Goal: Transaction & Acquisition: Download file/media

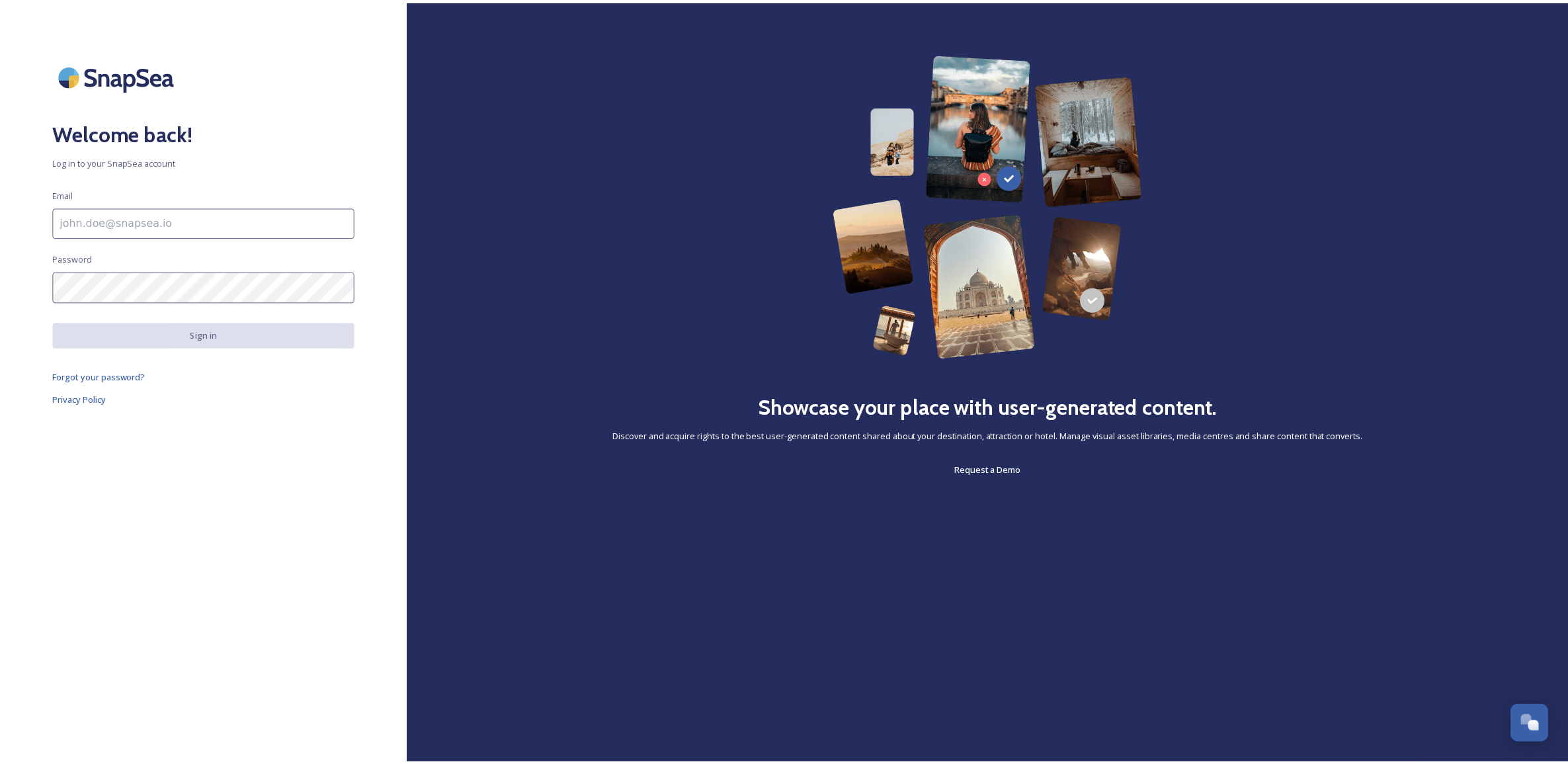
scroll to position [502, 0]
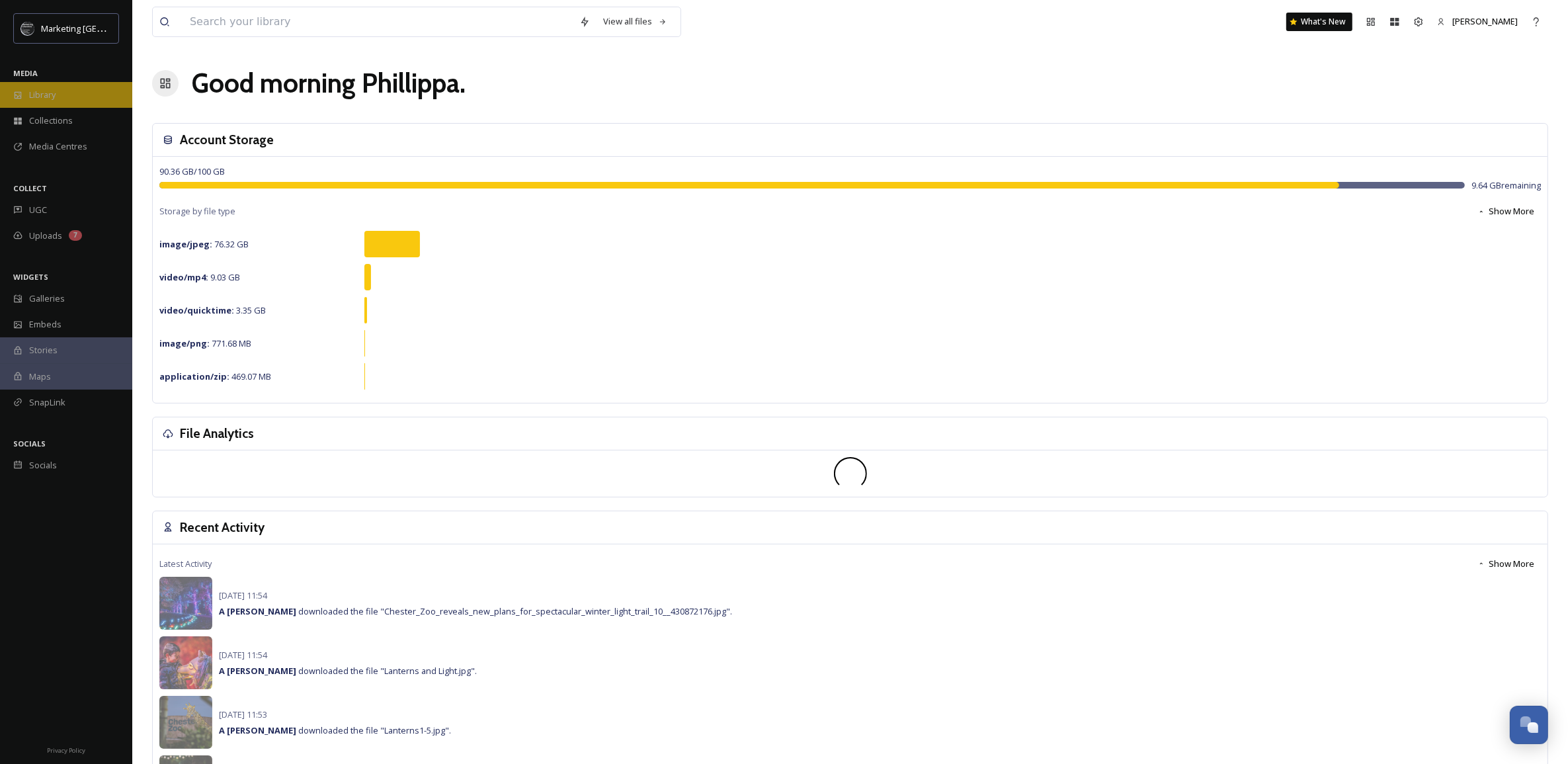
click at [50, 94] on span "Library" at bounding box center [42, 94] width 27 height 13
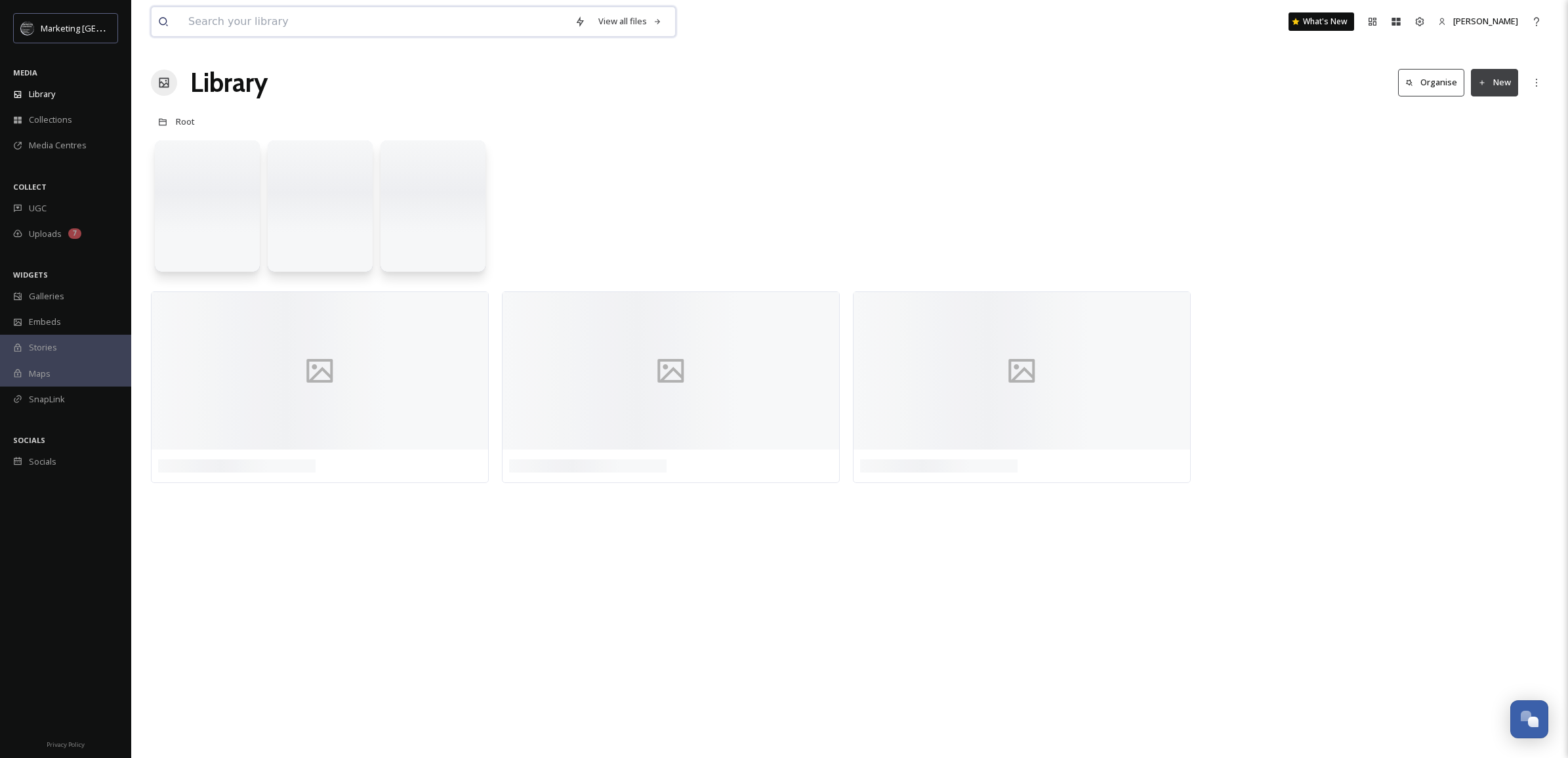
click at [223, 21] on input at bounding box center [374, 21] width 386 height 29
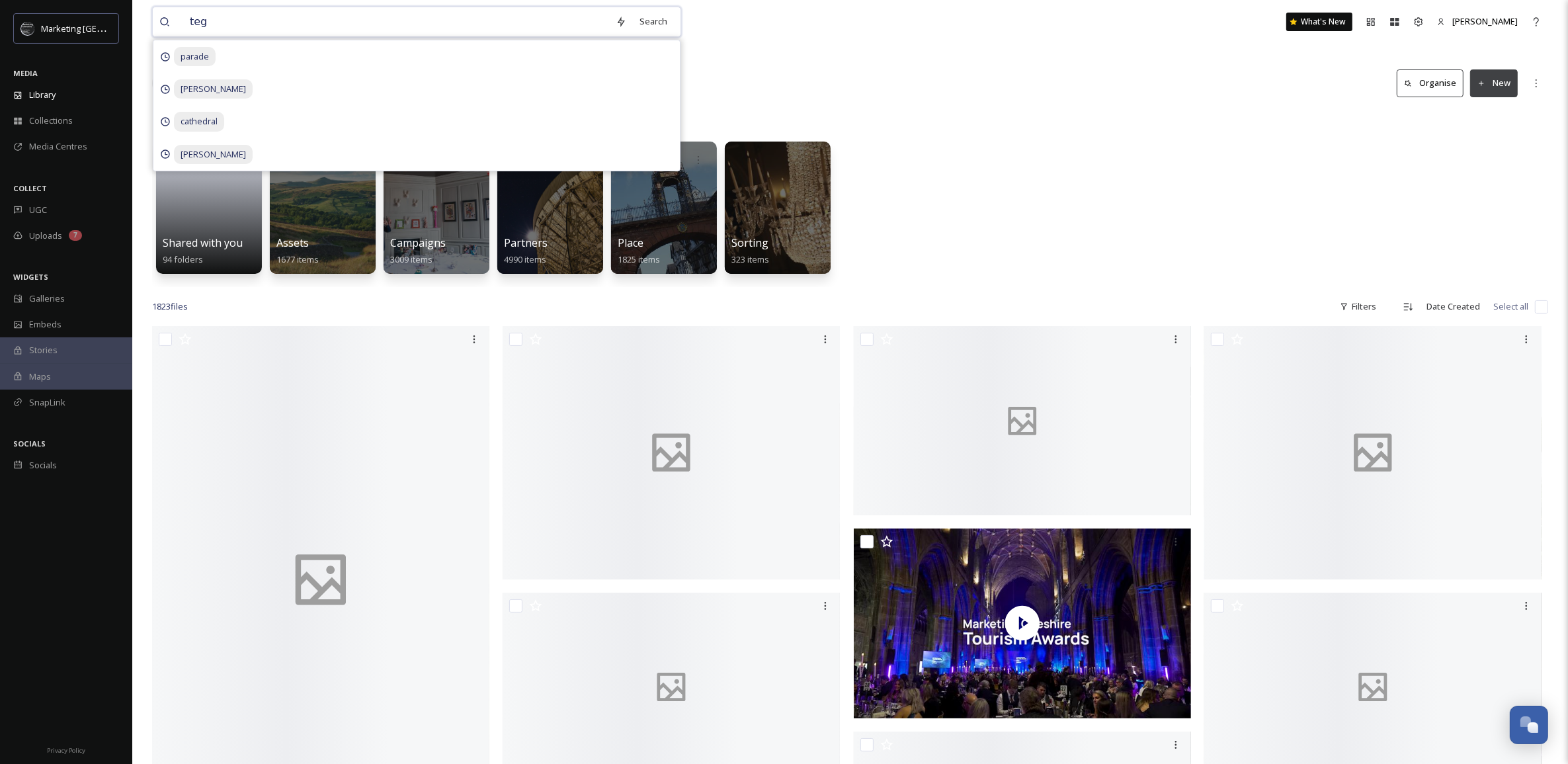
type input "tegg"
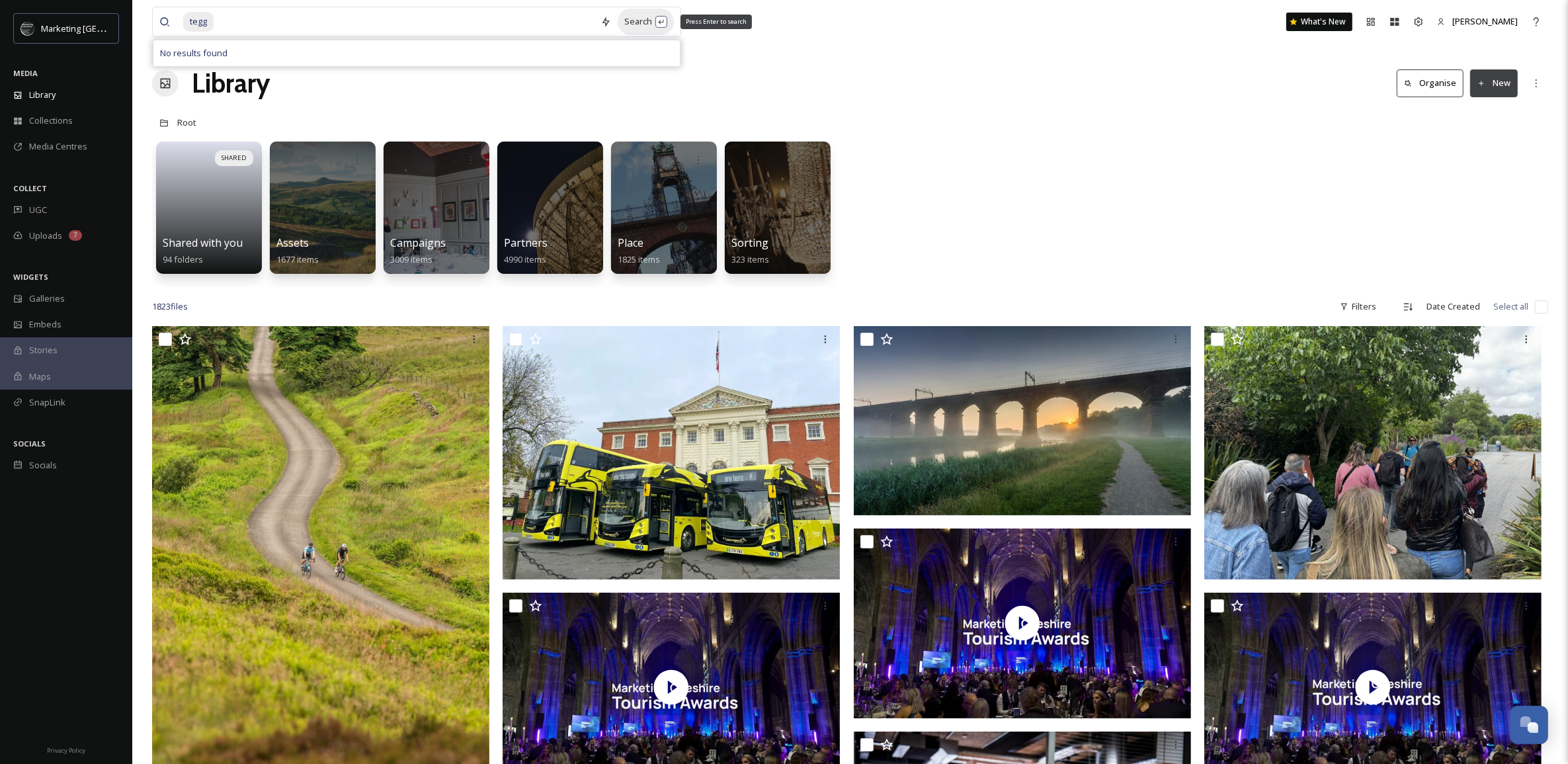
click at [646, 15] on div "Search Press Enter to search" at bounding box center [645, 22] width 56 height 26
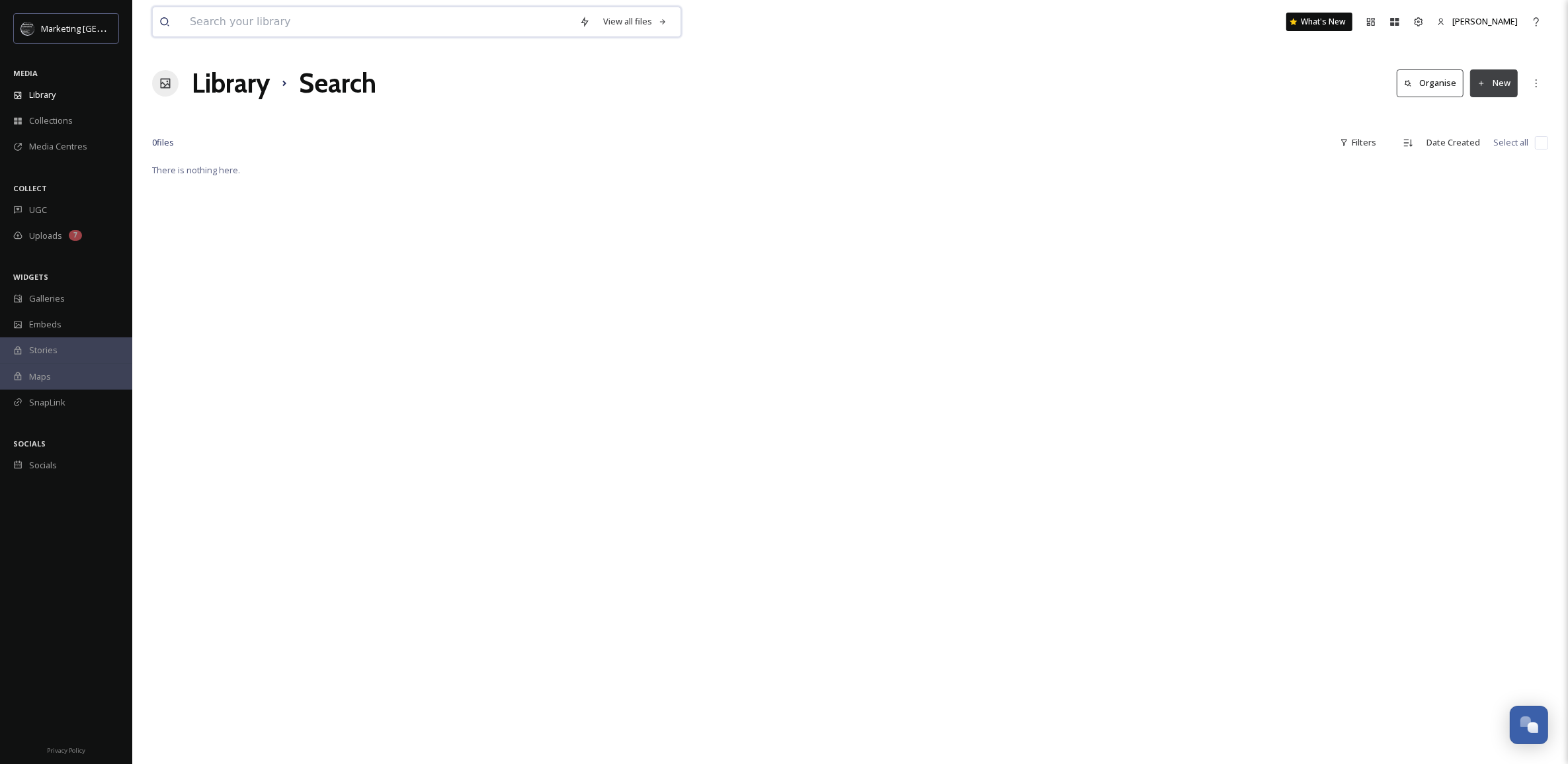
click at [308, 24] on input at bounding box center [377, 22] width 389 height 29
type input "teggs"
click at [201, 22] on span "teggs" at bounding box center [201, 22] width 35 height 20
click at [207, 26] on span "teggs" at bounding box center [201, 22] width 35 height 20
drag, startPoint x: 191, startPoint y: 28, endPoint x: 96, endPoint y: 17, distance: 95.6
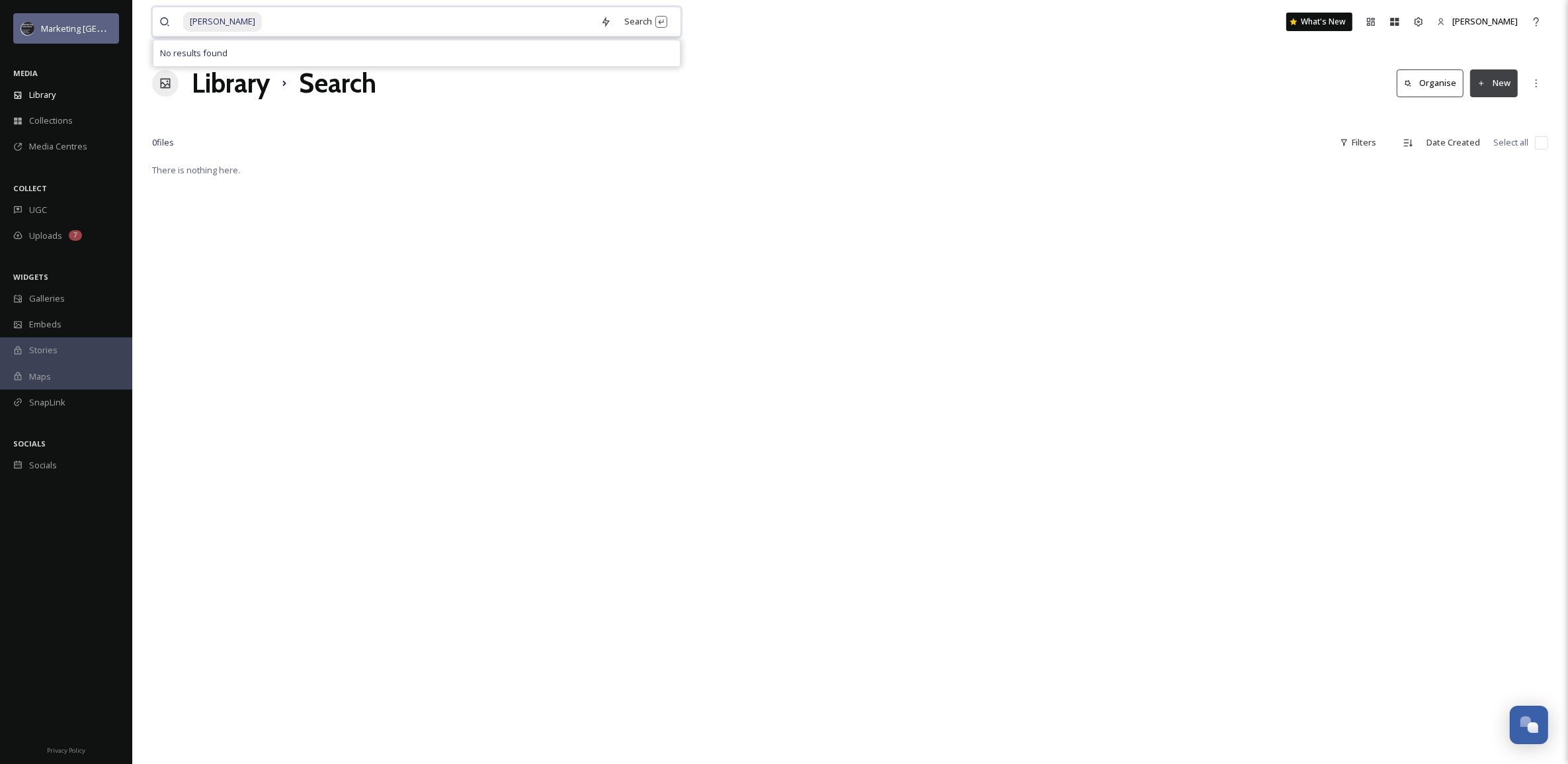
click at [96, 17] on div "Marketing Cheshire MEDIA Library Collections Media Centres COLLECT UGC Uploads …" at bounding box center [784, 463] width 1568 height 926
type input "n"
type input "t"
type input "nose"
click at [635, 21] on div "Search Press Enter to search" at bounding box center [645, 22] width 56 height 26
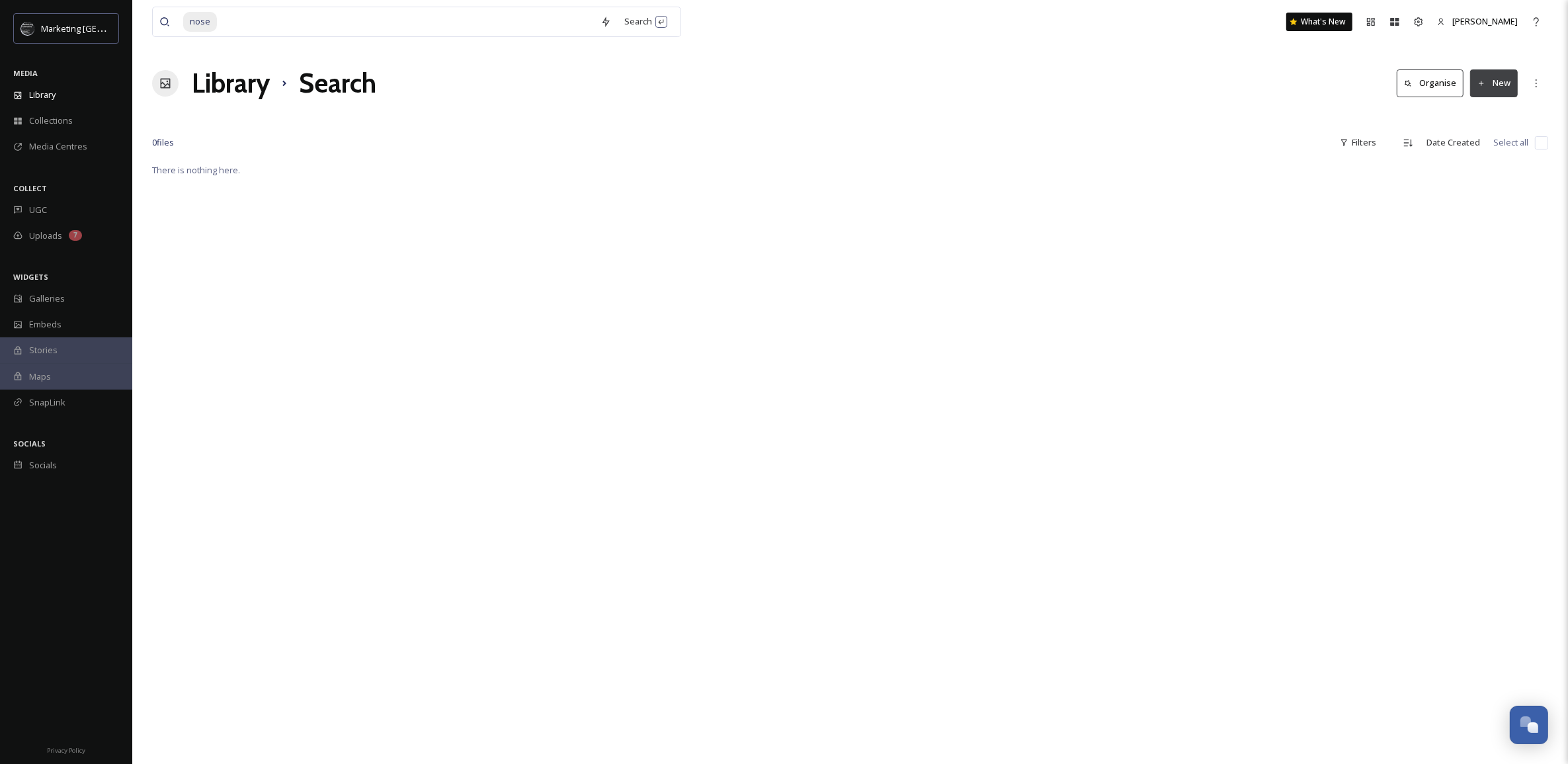
click at [810, 72] on div "Library Search Organise New" at bounding box center [850, 84] width 1396 height 39
click at [33, 94] on span "Library" at bounding box center [42, 94] width 27 height 13
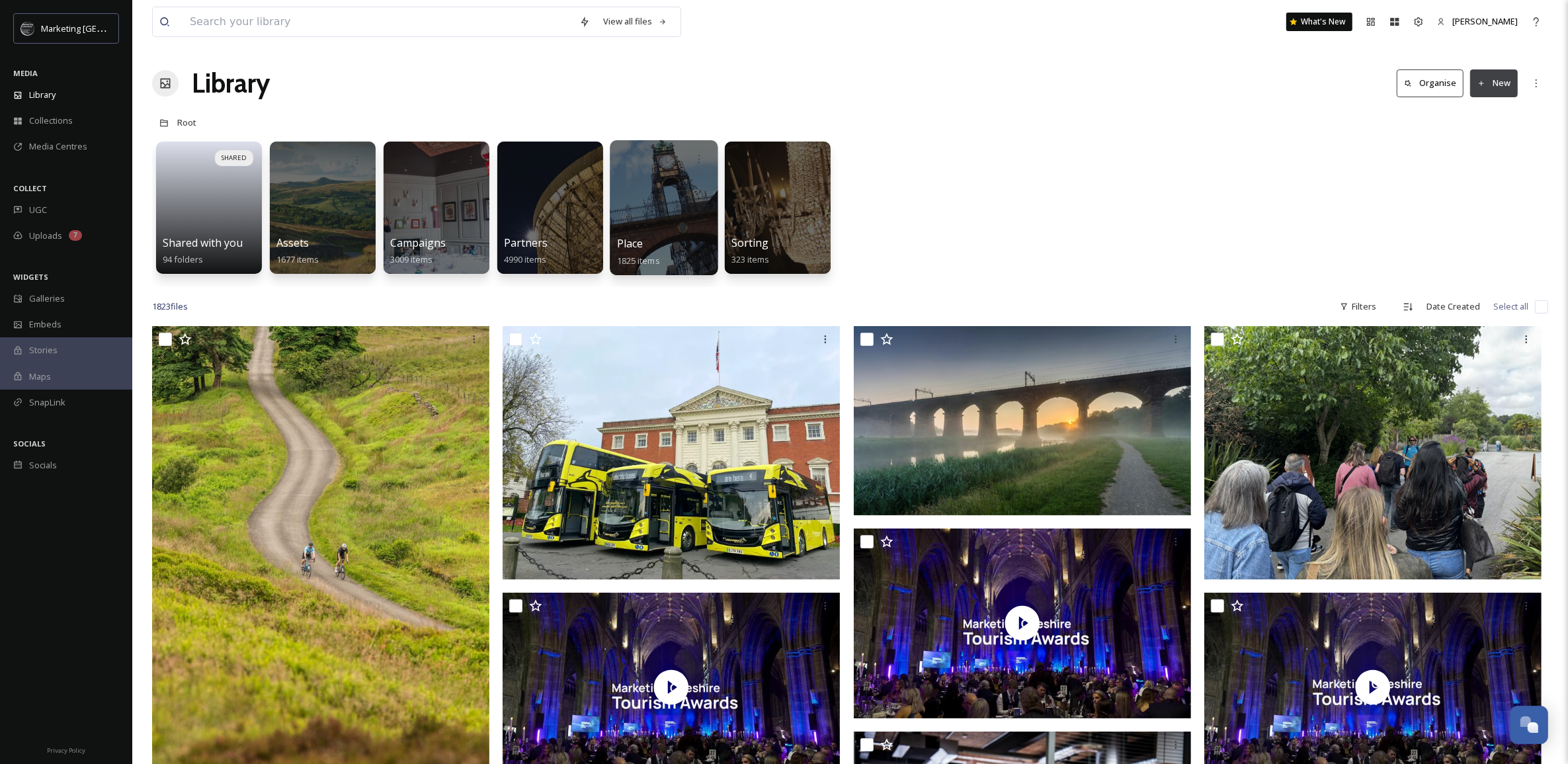
click at [654, 187] on div at bounding box center [664, 207] width 108 height 135
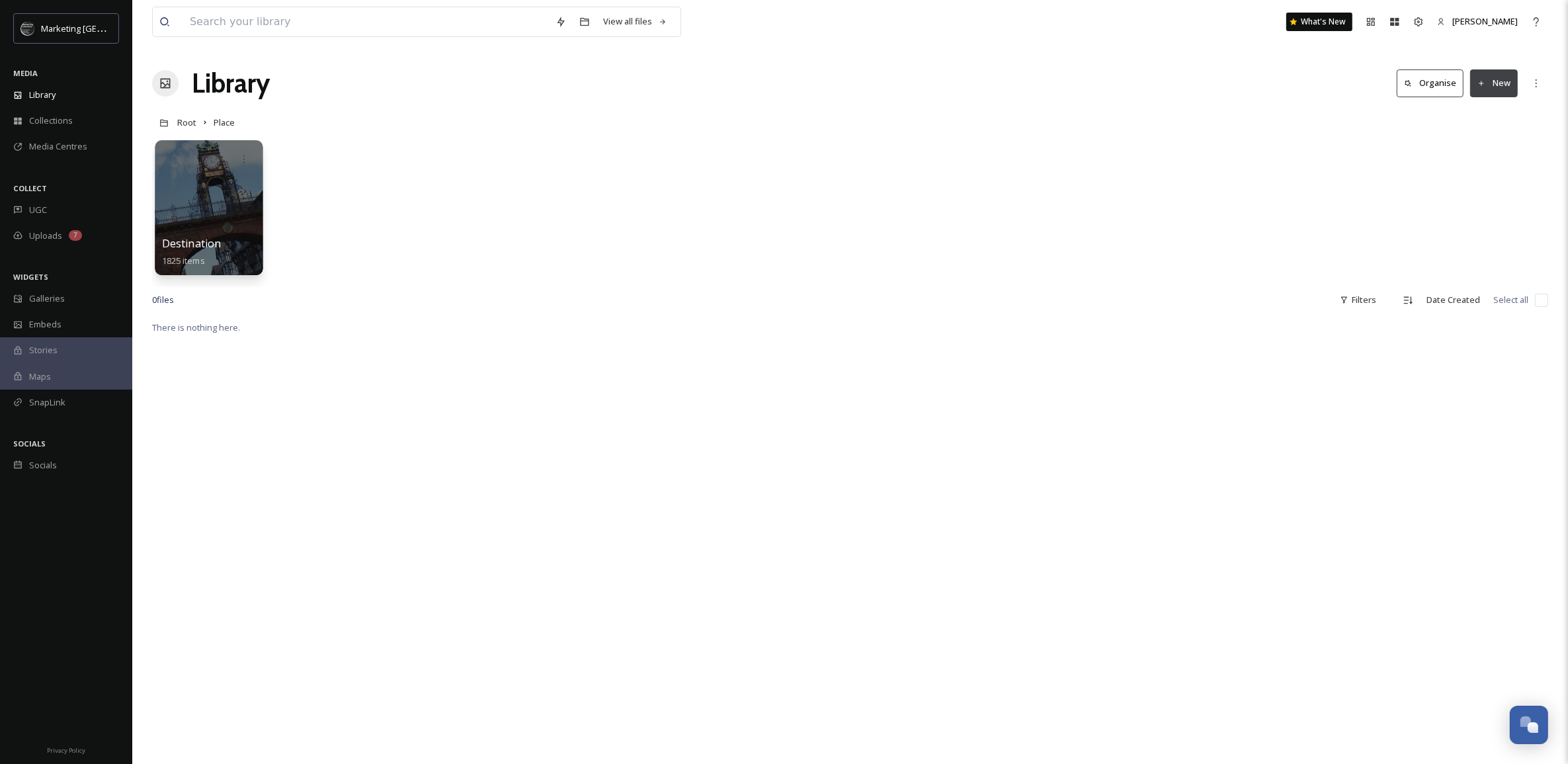
click at [221, 222] on div at bounding box center [208, 207] width 108 height 135
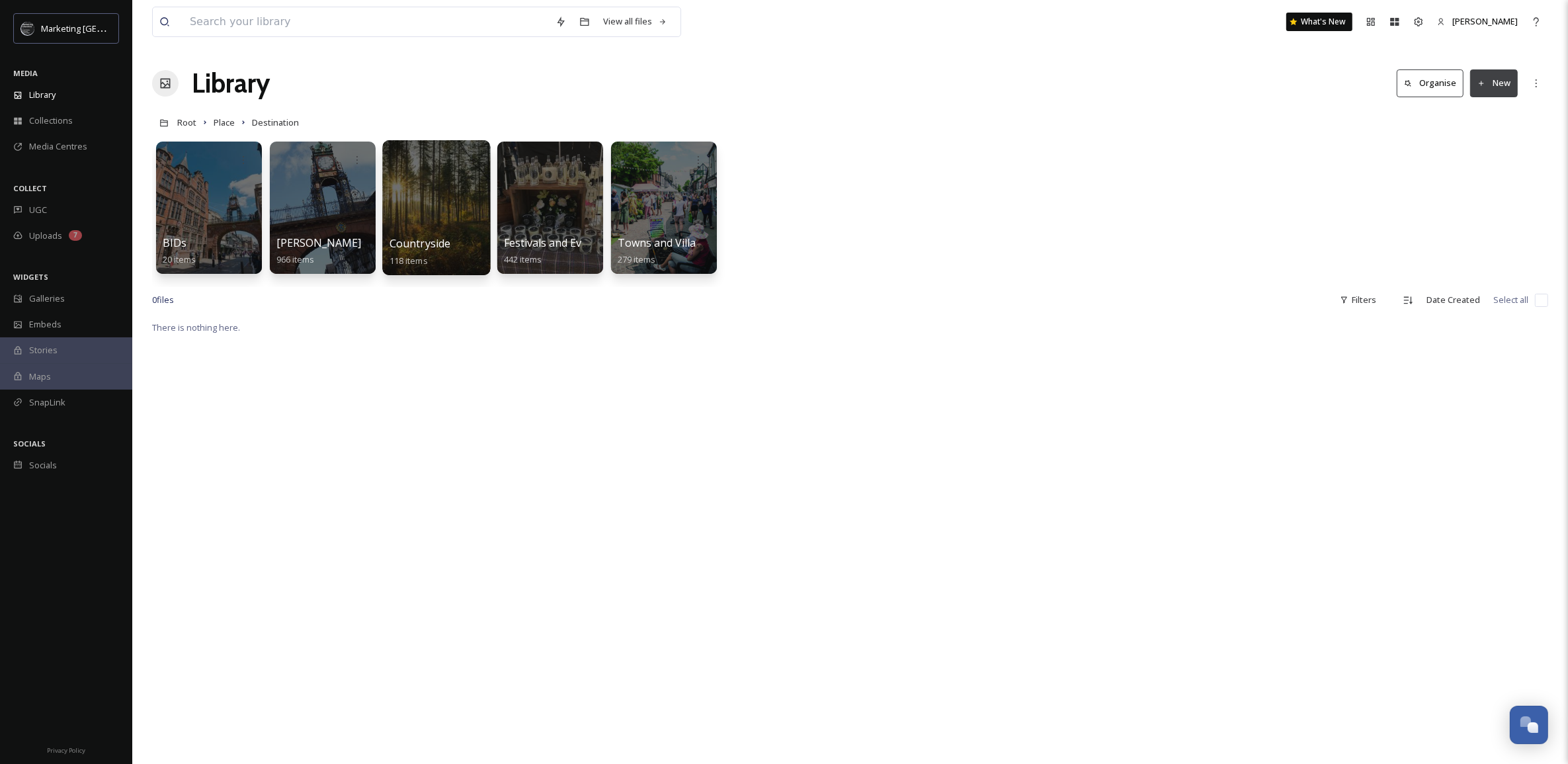
click at [426, 218] on div at bounding box center [436, 207] width 108 height 135
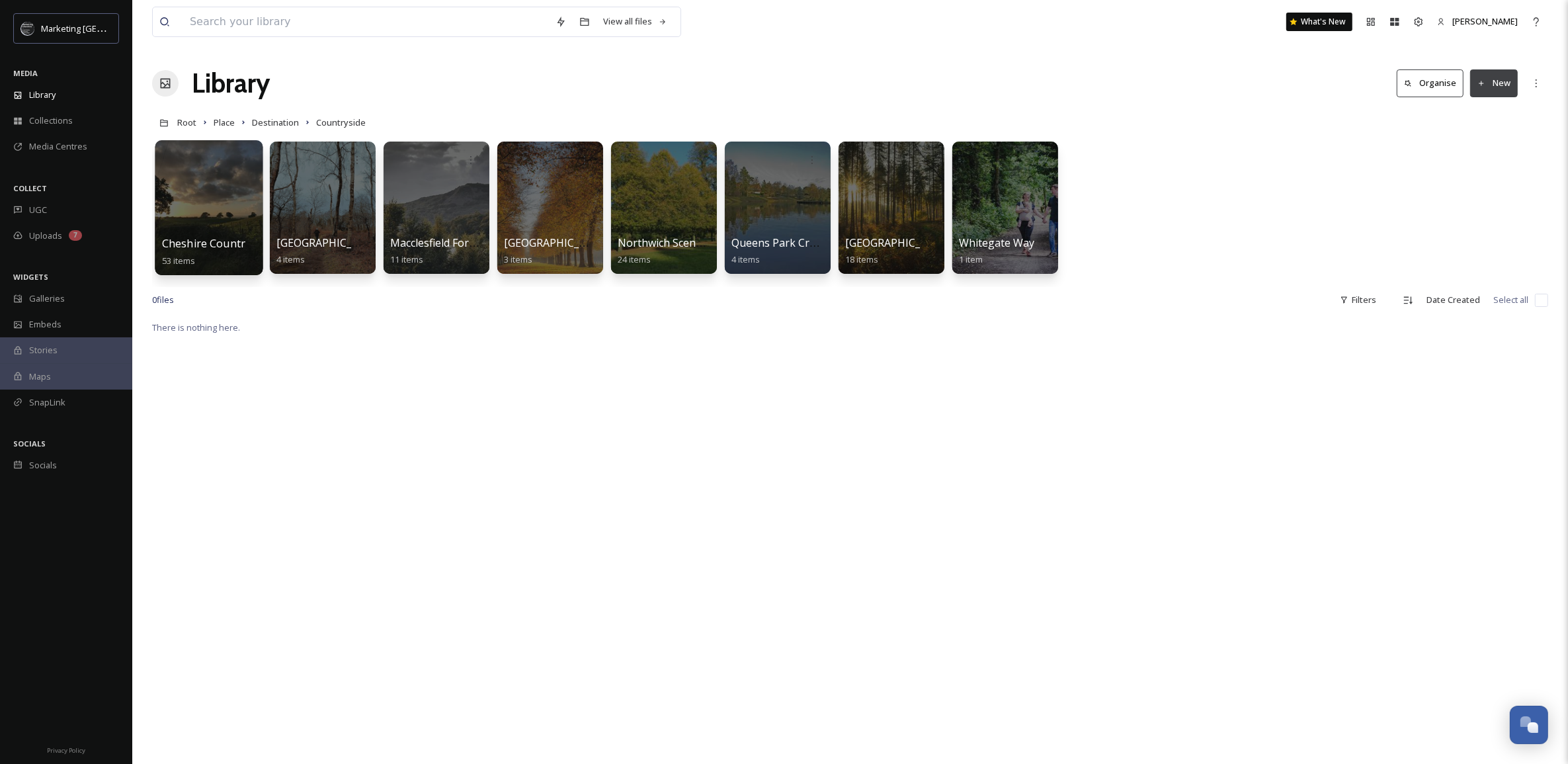
click at [203, 206] on div at bounding box center [208, 207] width 108 height 135
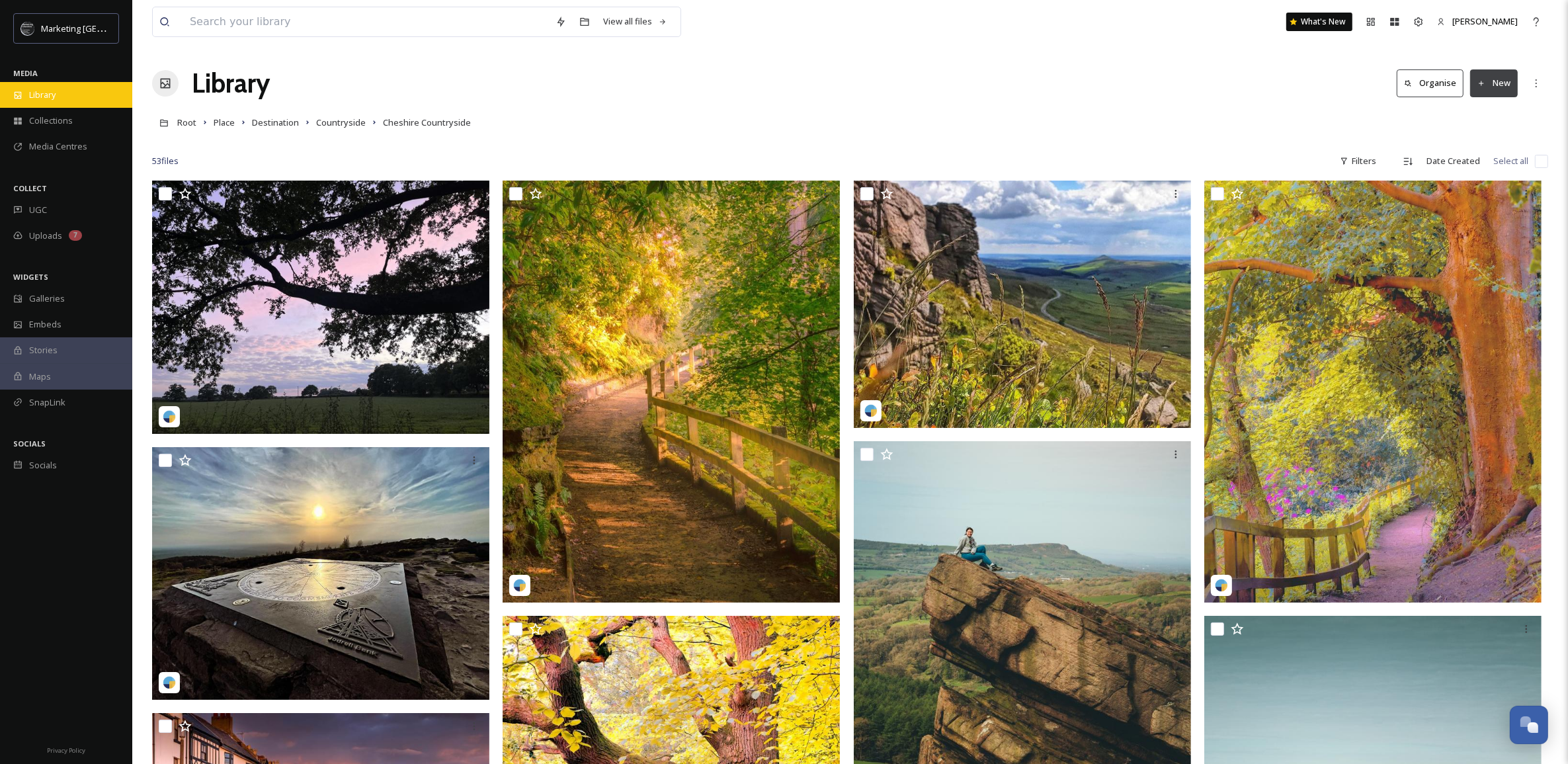
click at [40, 96] on span "Library" at bounding box center [42, 94] width 27 height 13
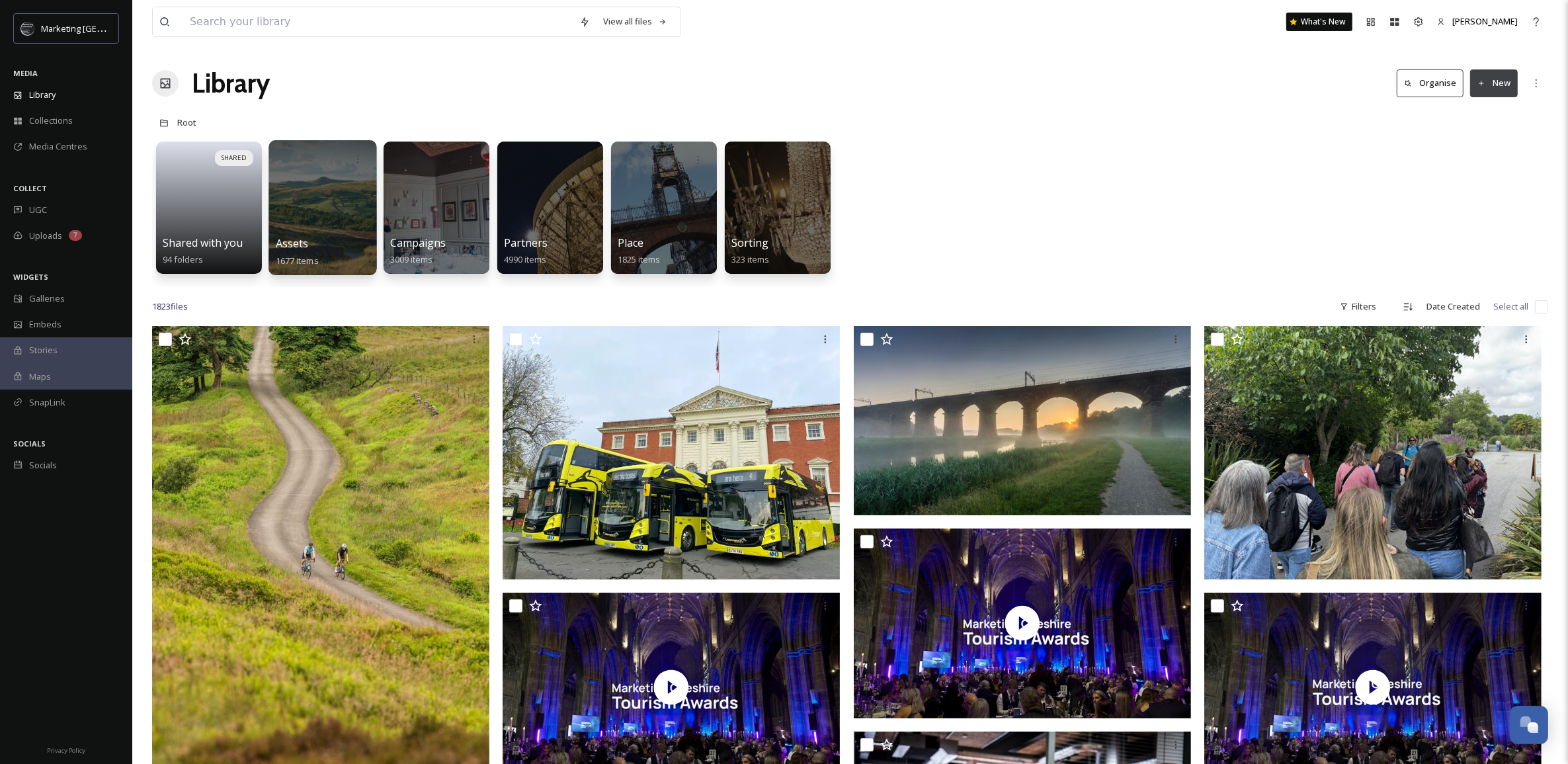
click at [344, 206] on div at bounding box center [322, 207] width 108 height 135
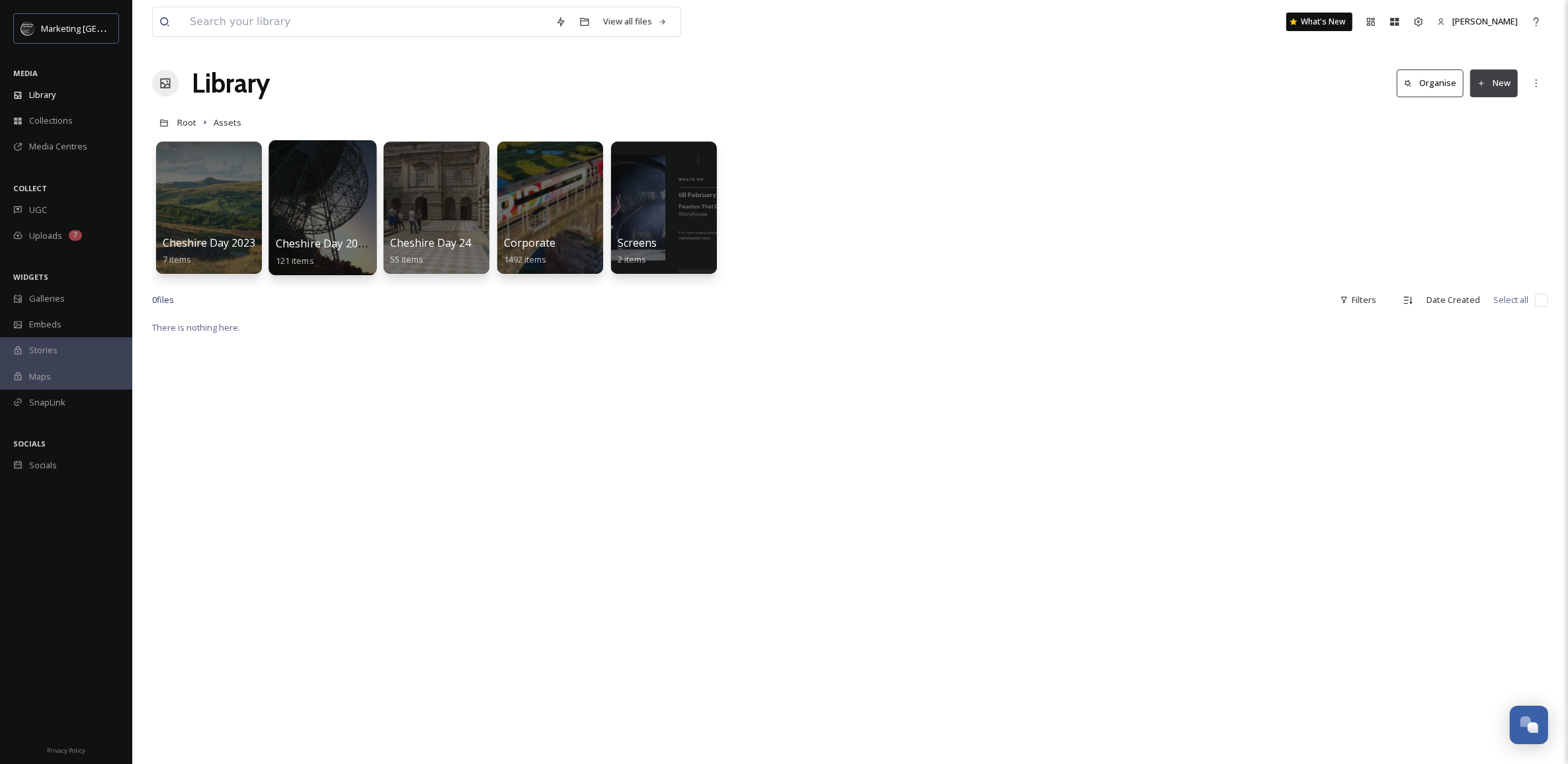
click at [321, 192] on div at bounding box center [322, 207] width 108 height 135
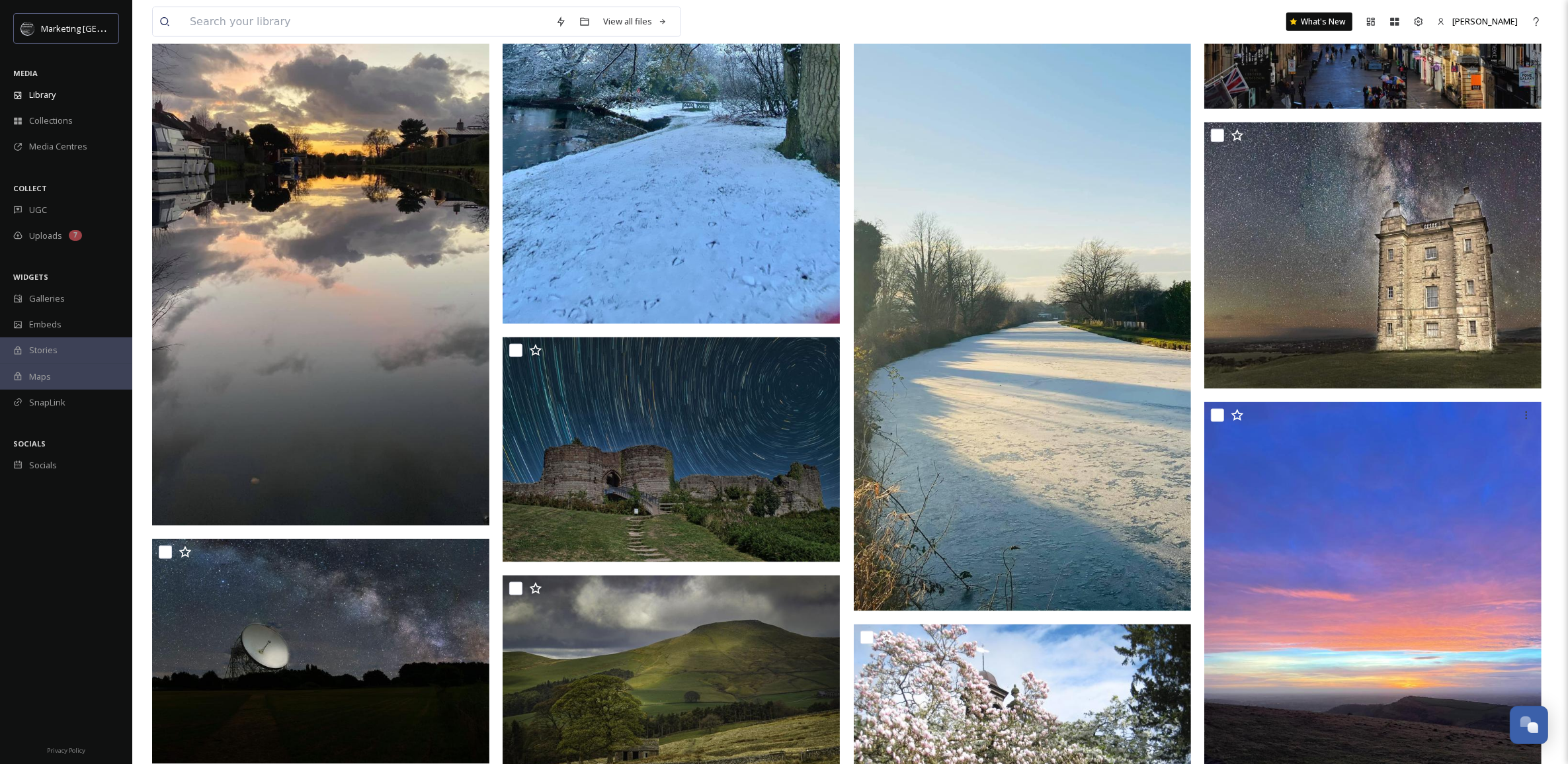
scroll to position [2307, 0]
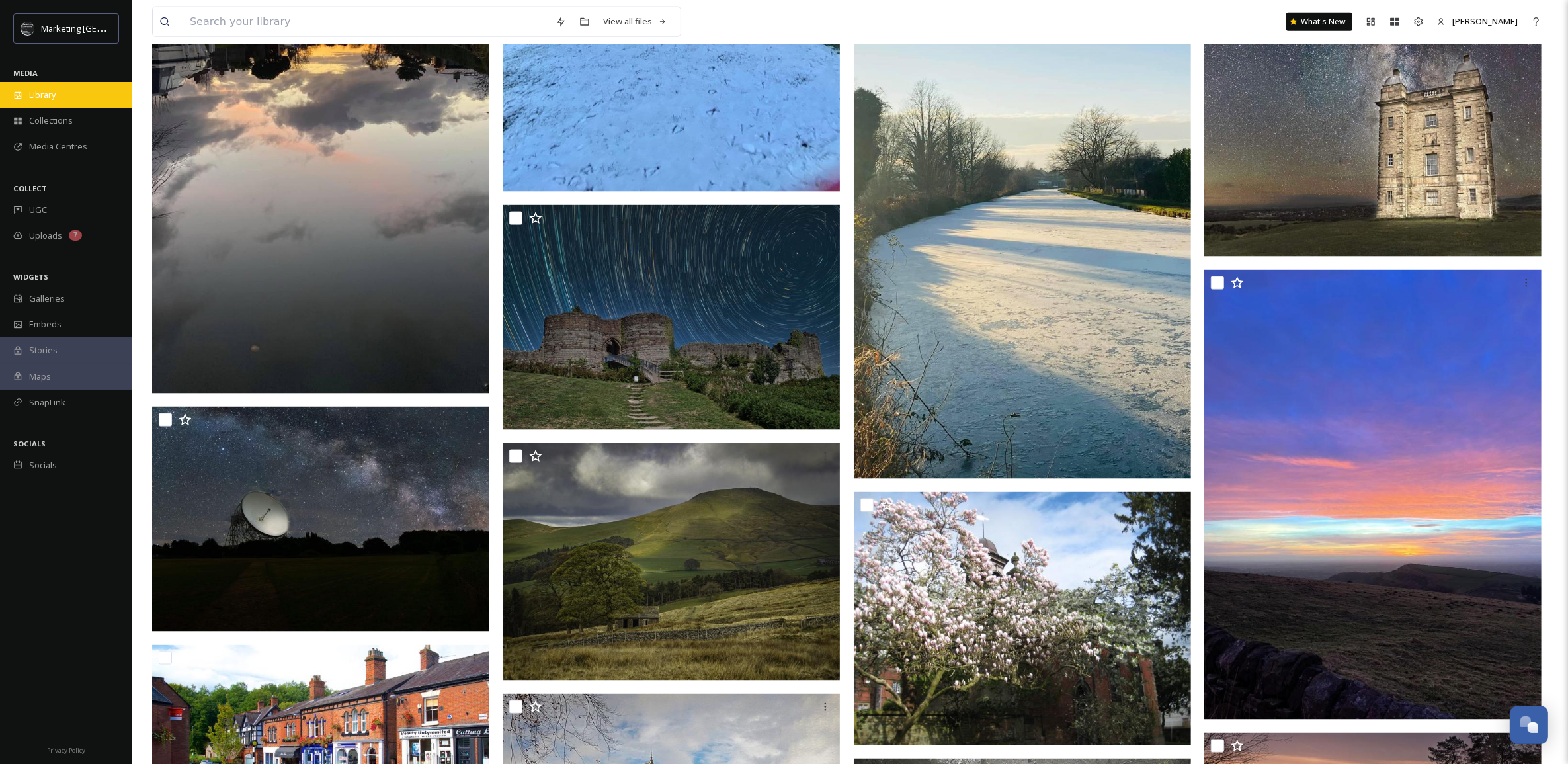
click at [37, 96] on span "Library" at bounding box center [42, 94] width 27 height 13
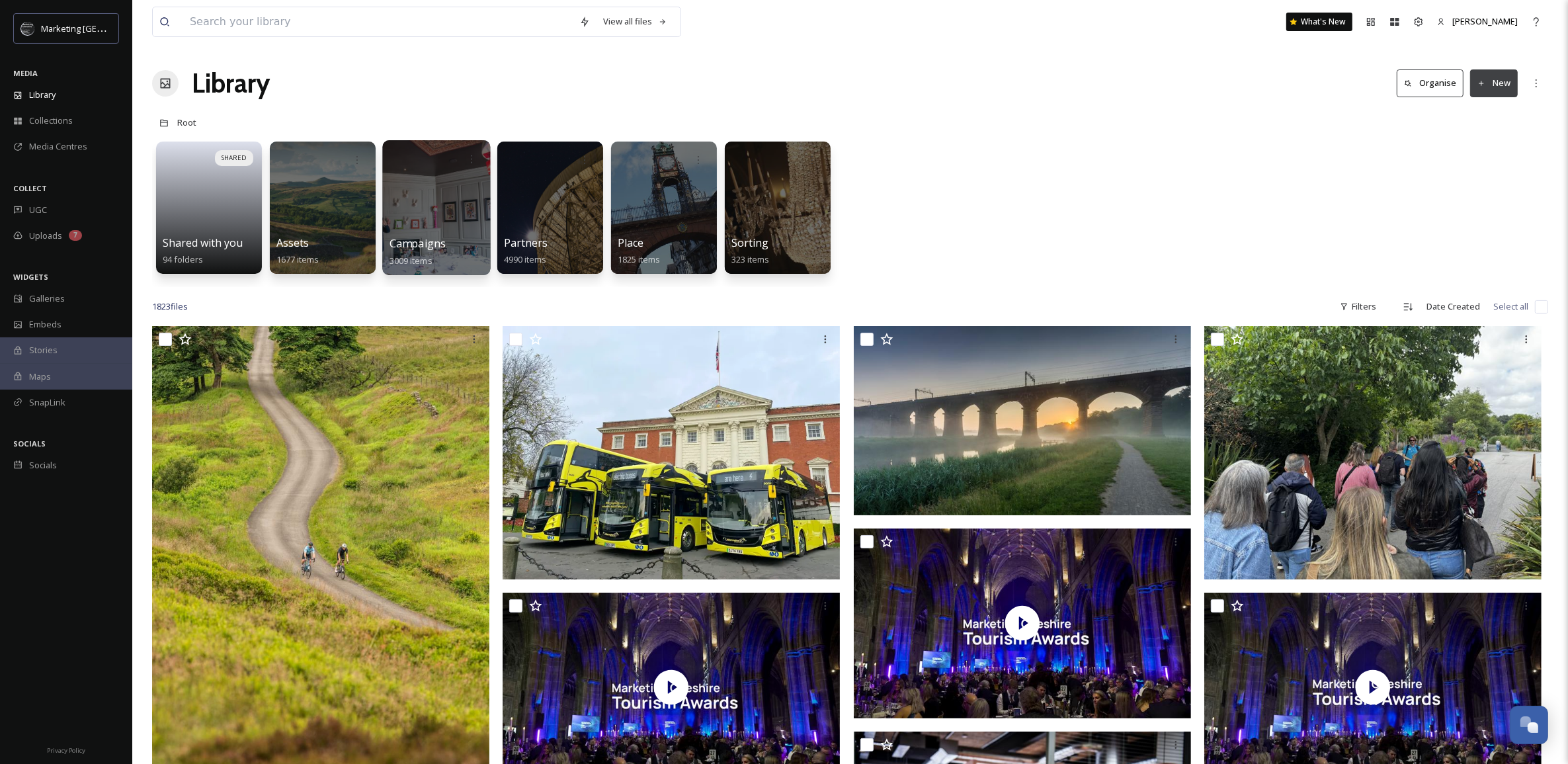
click at [426, 202] on div at bounding box center [436, 207] width 108 height 135
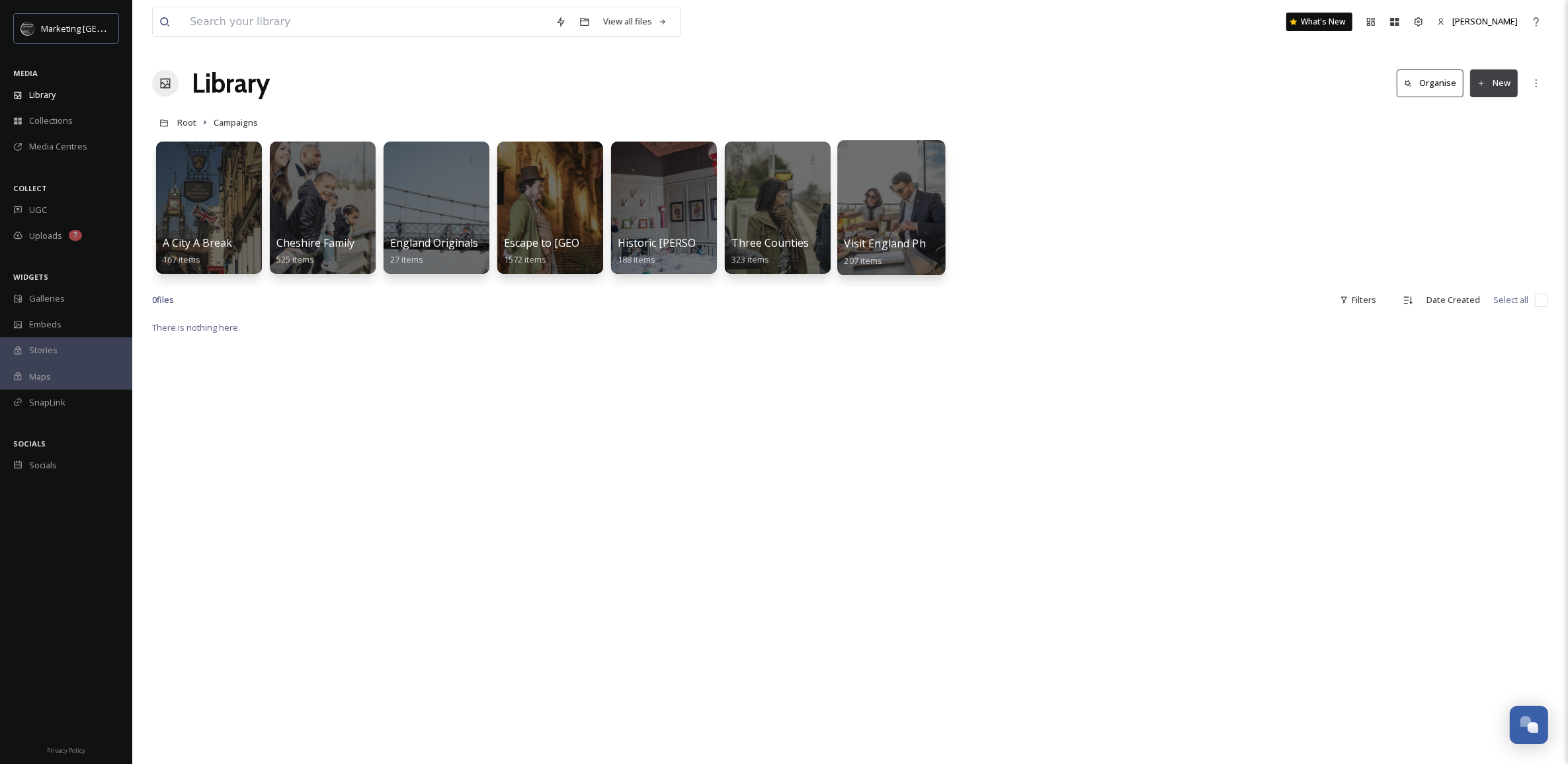
click at [864, 212] on div at bounding box center [892, 207] width 108 height 135
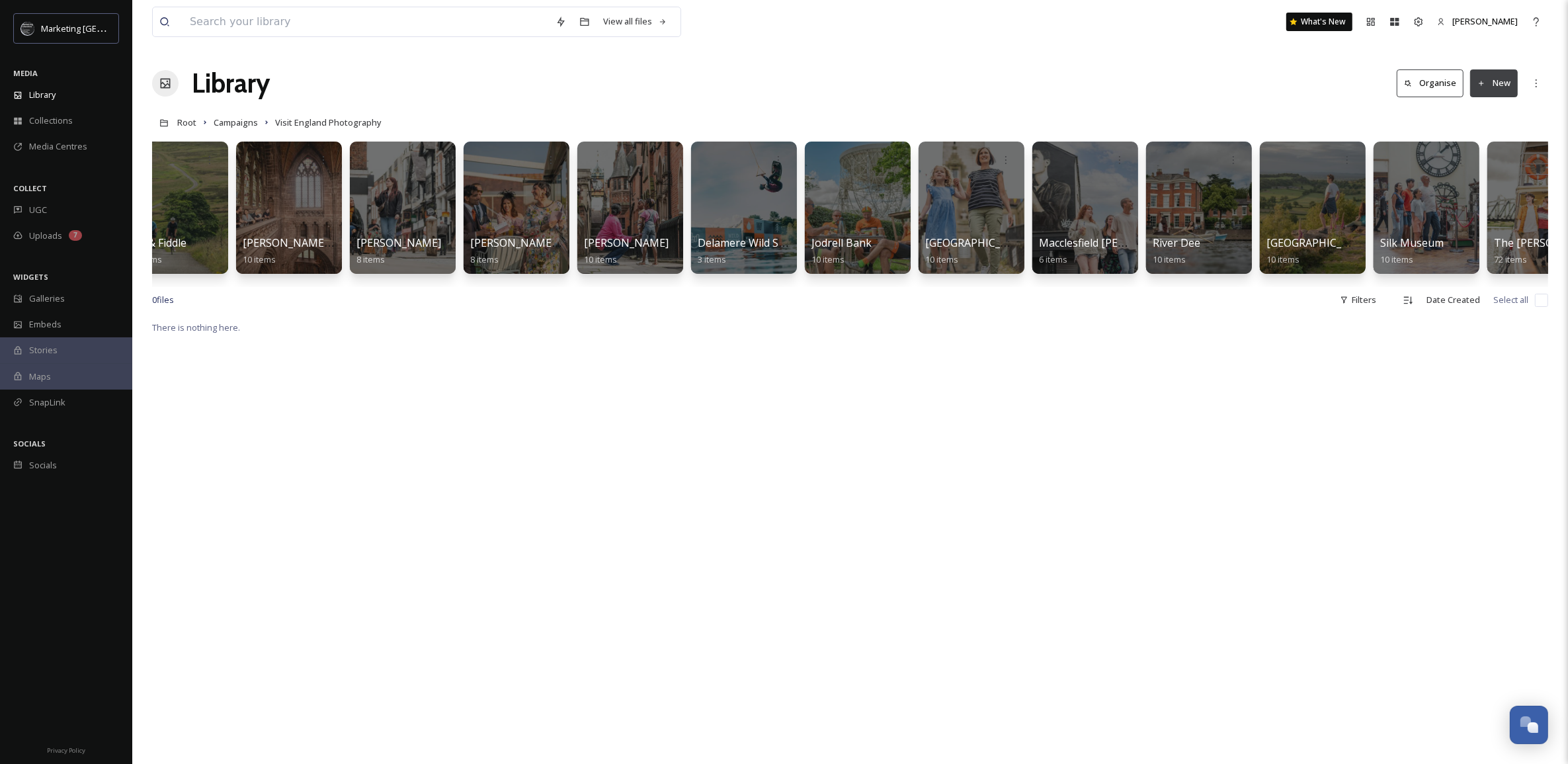
scroll to position [0, 424]
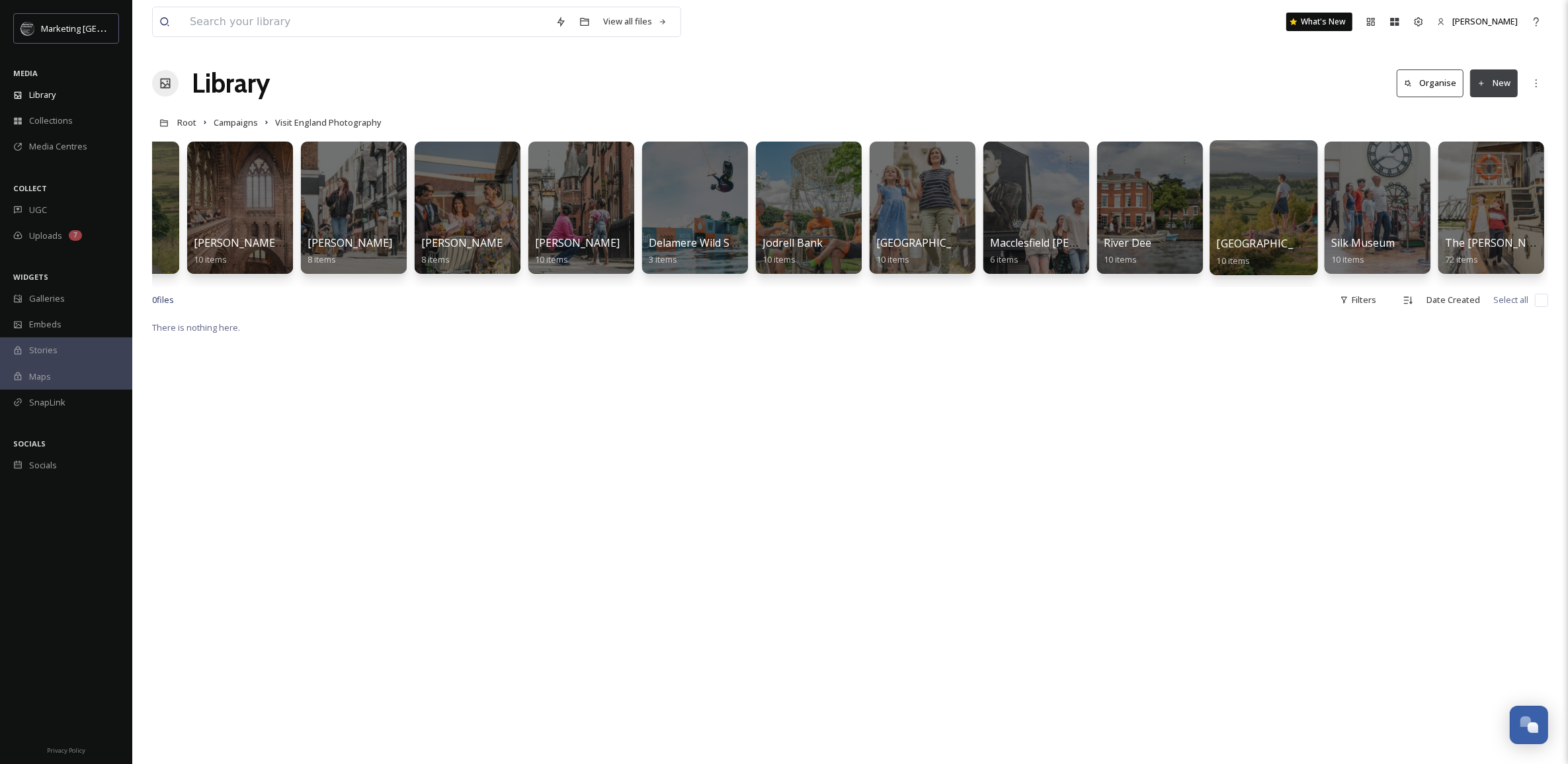
click at [1274, 223] on div at bounding box center [1263, 207] width 108 height 135
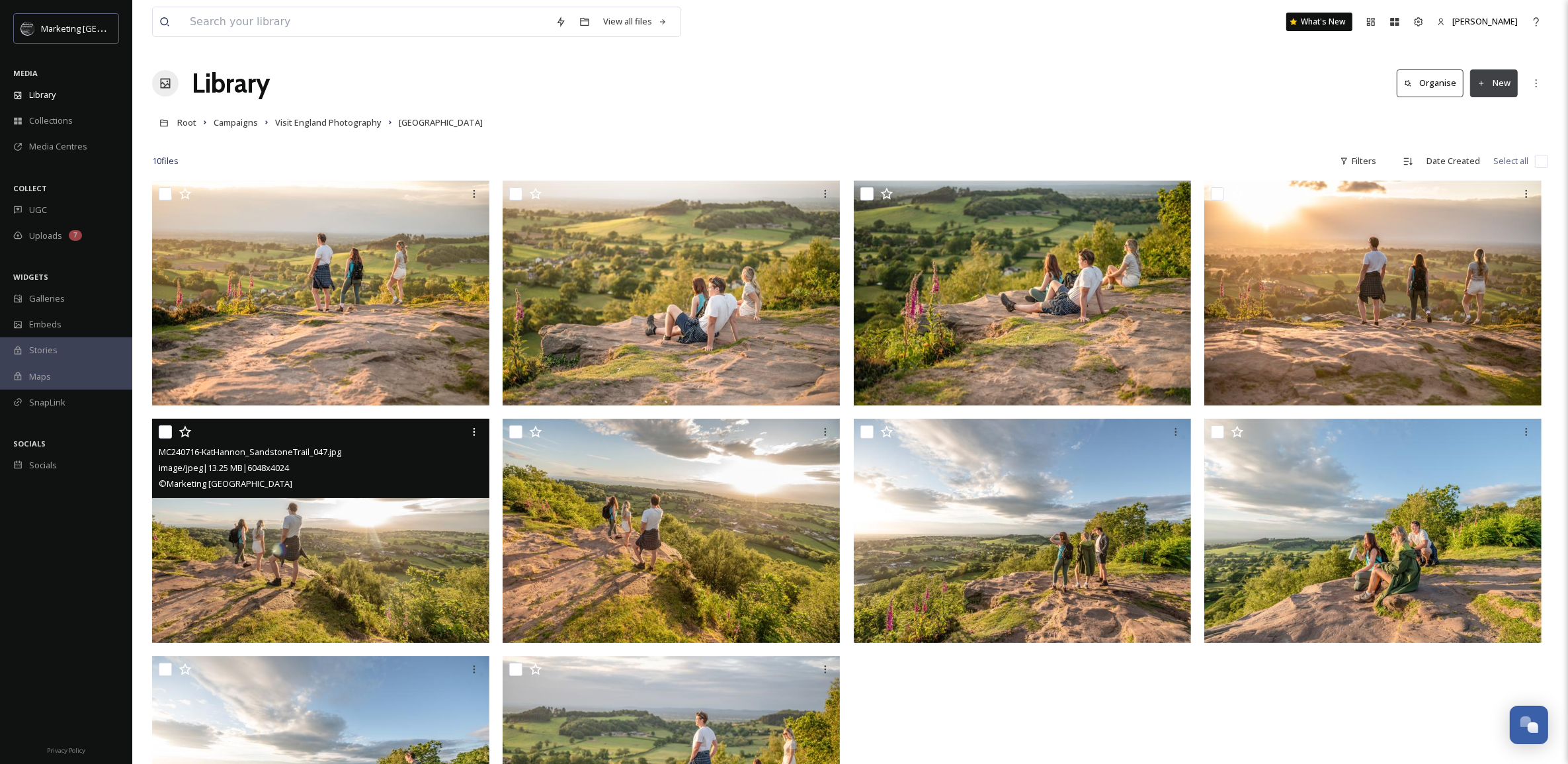
click at [304, 612] on img at bounding box center [320, 530] width 337 height 225
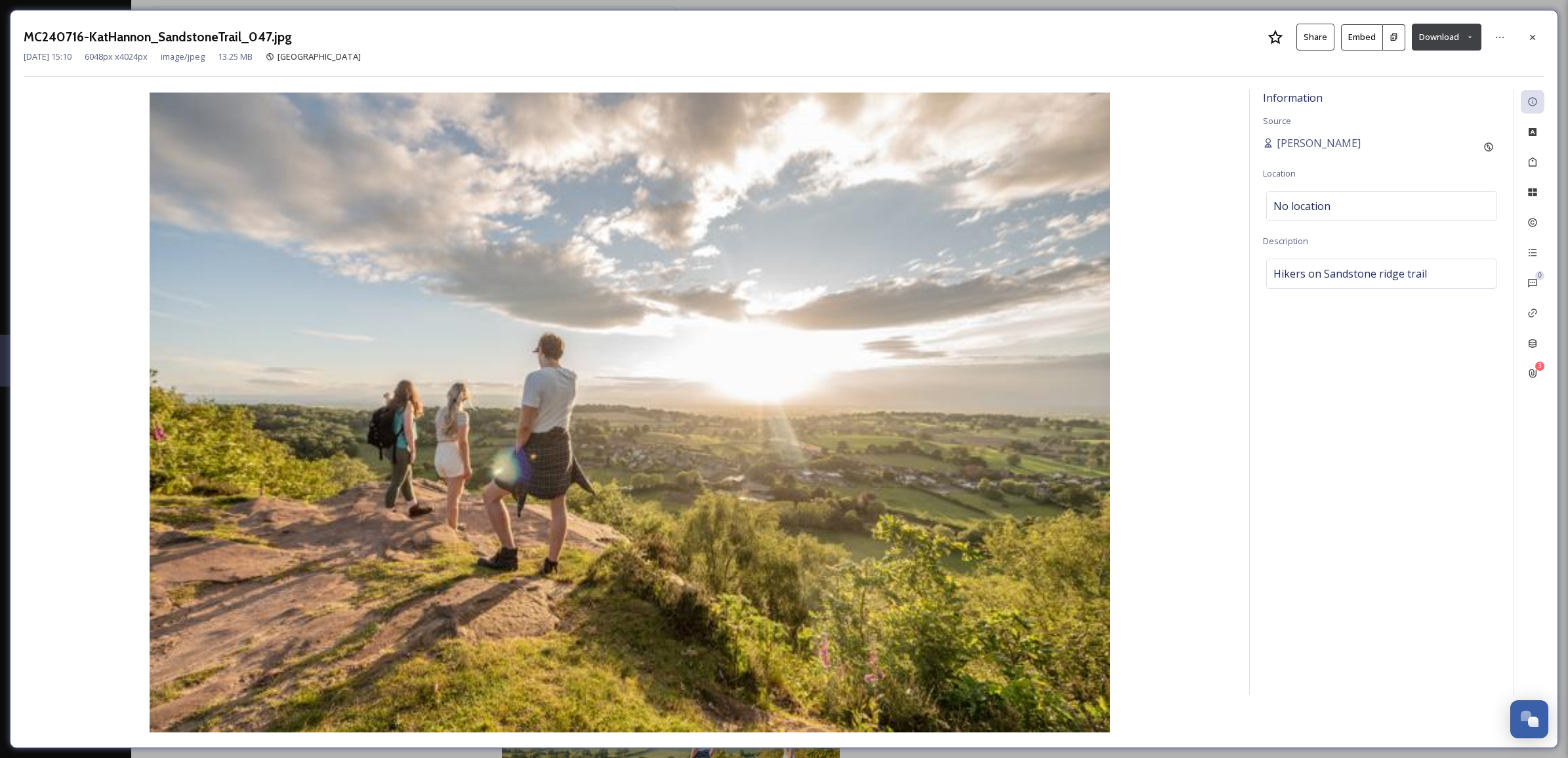
click at [1470, 40] on icon at bounding box center [1470, 37] width 9 height 9
drag, startPoint x: 1444, startPoint y: 92, endPoint x: 1444, endPoint y: 115, distance: 23.0
click at [1444, 115] on div "Download Original (6048 x 4024) Download Large (2000 x 1331) Download Medium (1…" at bounding box center [1412, 93] width 138 height 79
drag, startPoint x: 1444, startPoint y: 115, endPoint x: 1426, endPoint y: 113, distance: 18.1
click at [1426, 113] on span "Download Medium (1080 x 719)" at bounding box center [1410, 119] width 121 height 13
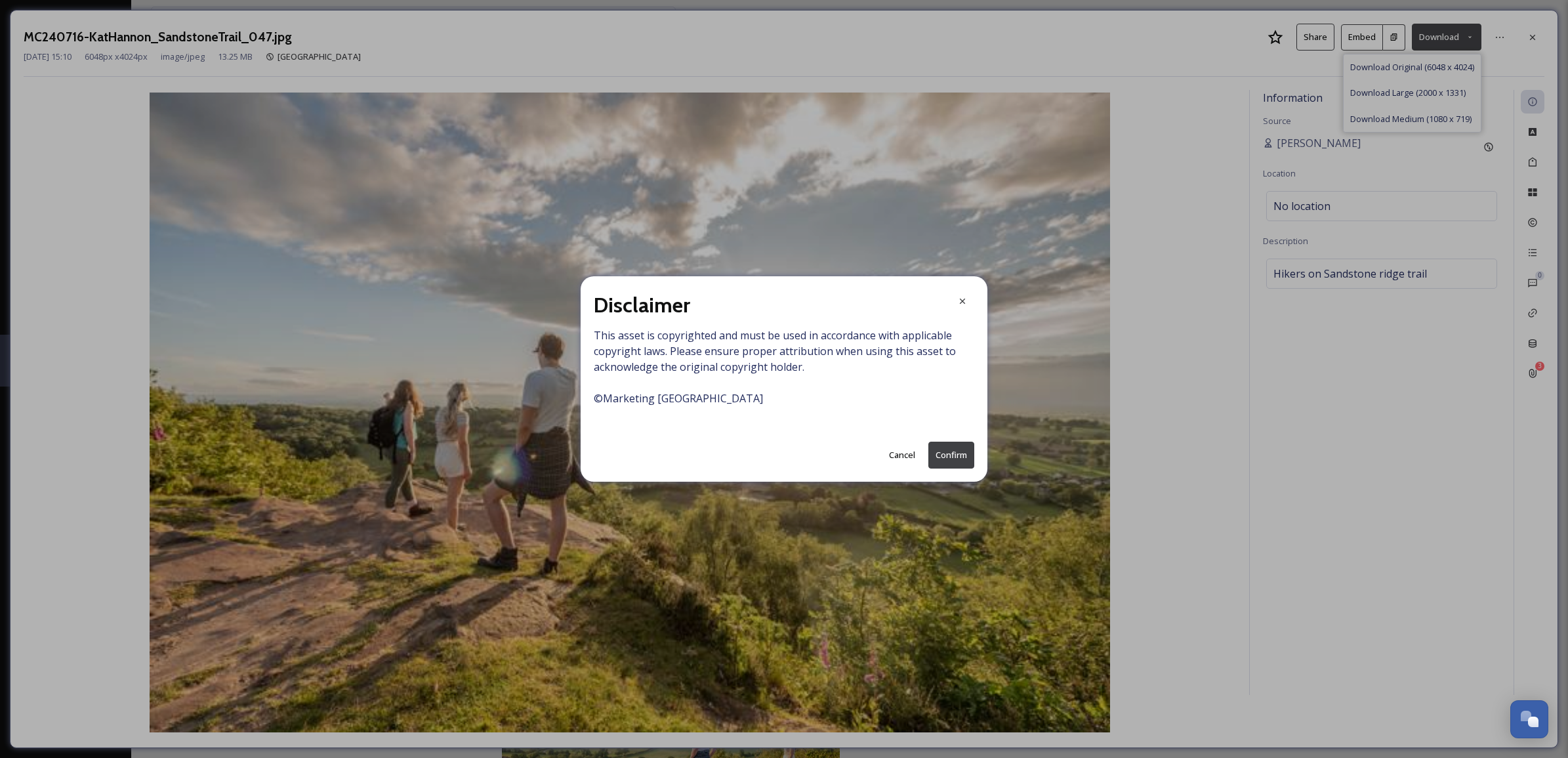
click at [960, 455] on button "Confirm" at bounding box center [951, 456] width 46 height 27
